Goal: Task Accomplishment & Management: Manage account settings

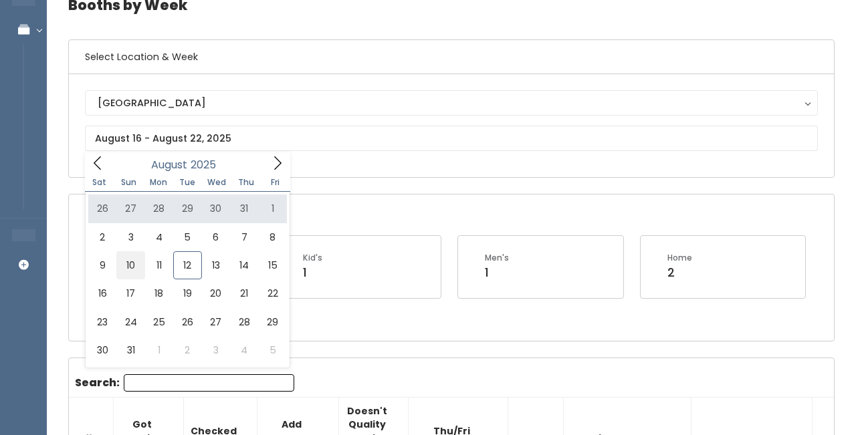
scroll to position [73, 0]
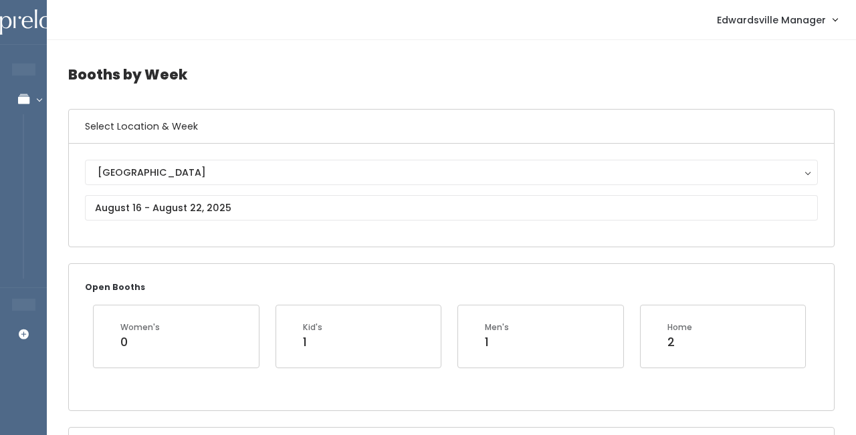
scroll to position [0, 0]
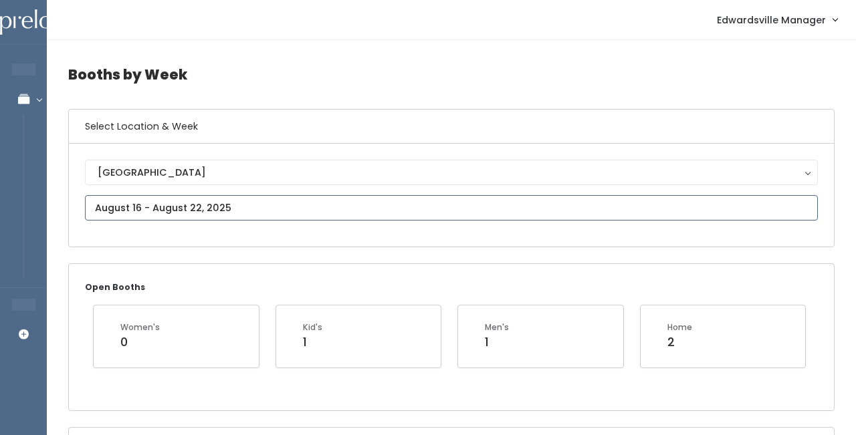
click at [227, 205] on input "text" at bounding box center [451, 207] width 733 height 25
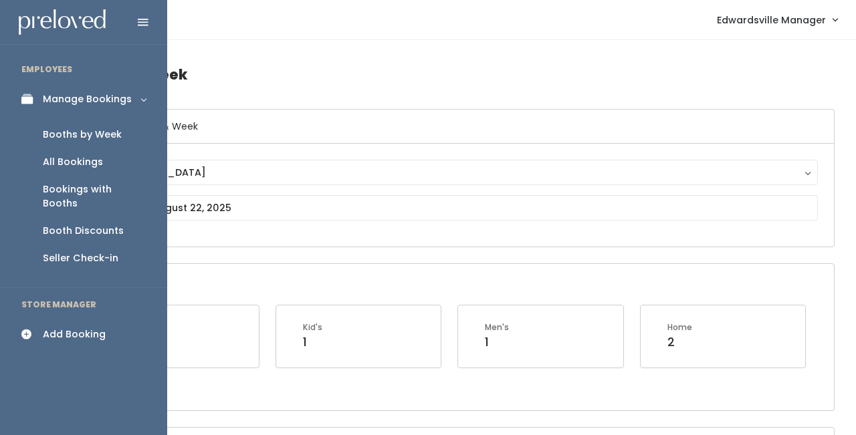
click at [80, 224] on div "Booth Discounts" at bounding box center [83, 231] width 81 height 14
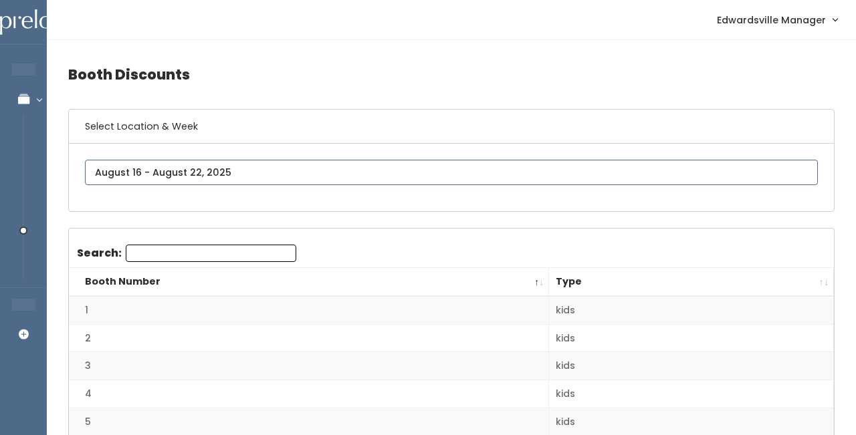
click at [132, 163] on div "[GEOGRAPHIC_DATA]" at bounding box center [451, 177] width 733 height 35
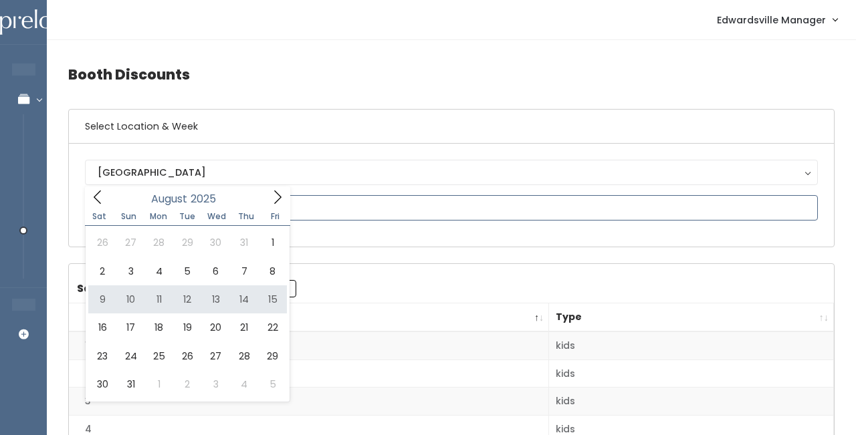
type input "[DATE] to [DATE]"
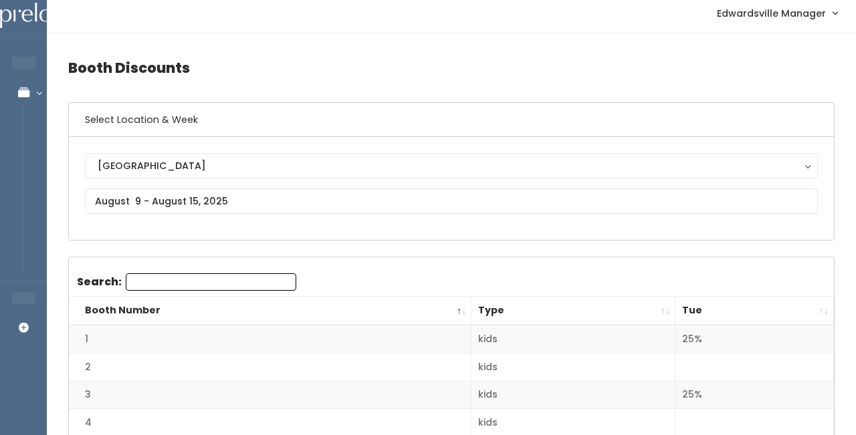
scroll to position [4, 0]
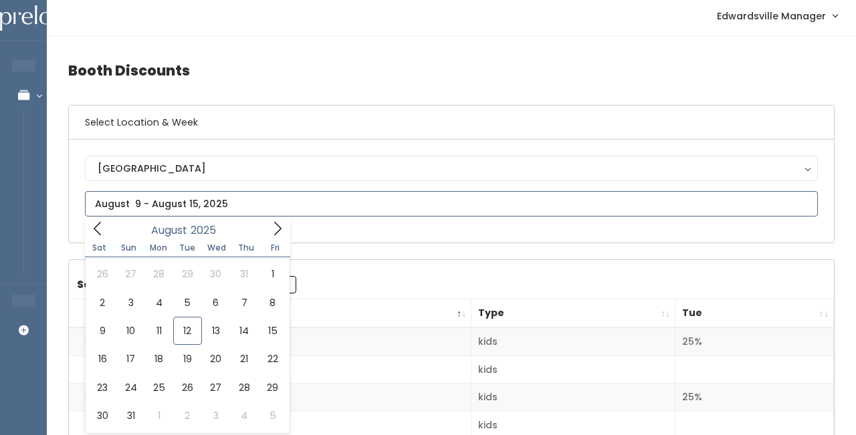
click at [175, 206] on input "text" at bounding box center [451, 203] width 733 height 25
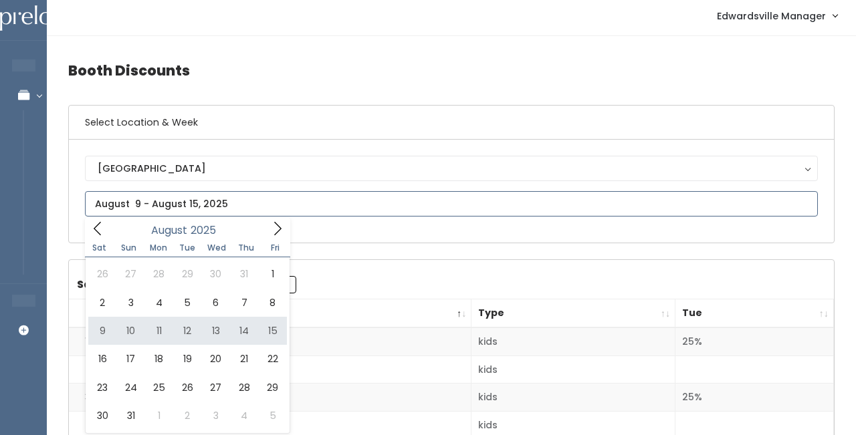
type input "[DATE] to [DATE]"
